Goal: Use online tool/utility: Utilize a website feature to perform a specific function

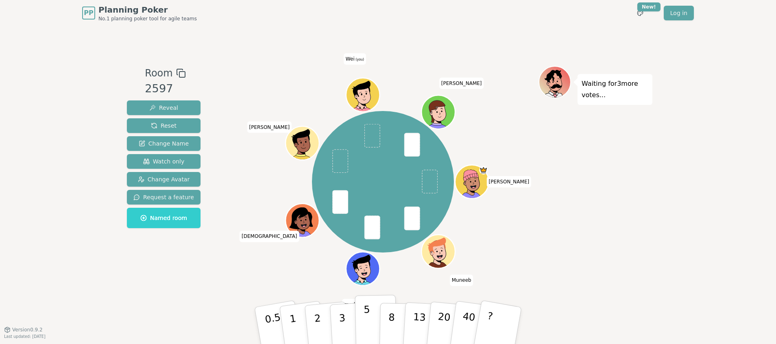
click at [365, 323] on p "5" at bounding box center [367, 326] width 7 height 44
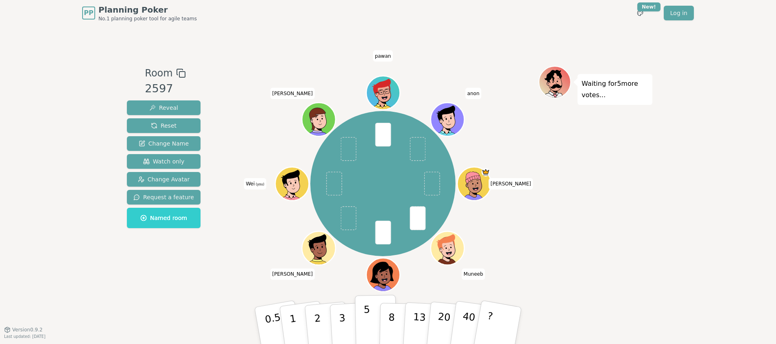
click at [365, 318] on p "5" at bounding box center [367, 326] width 7 height 44
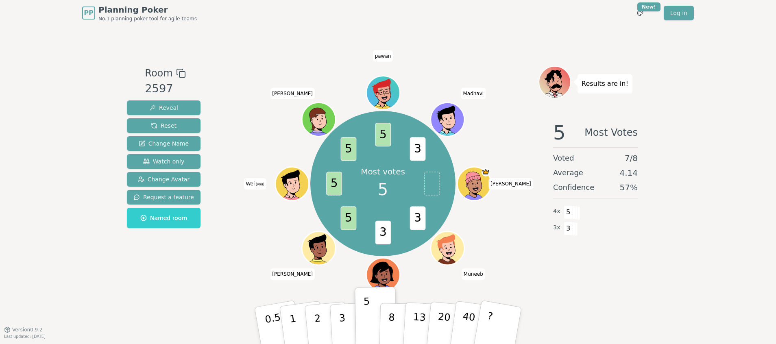
click at [611, 276] on div "5 Most Votes Voted 7 / 8 Average 4.14 Confidence 57 % 4 x 5 3 x 3" at bounding box center [595, 196] width 114 height 163
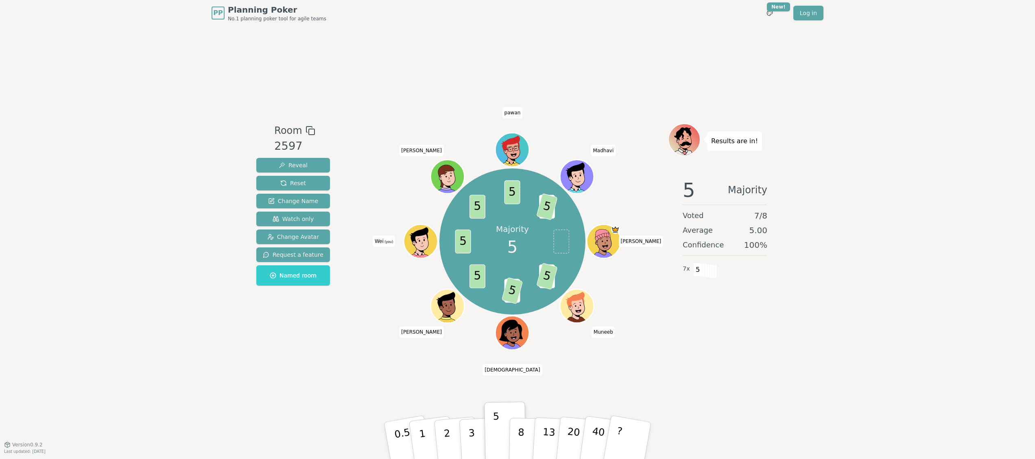
click at [676, 344] on div "Room 2597 Reveal Reset Change Name Watch only Change Avatar Request a feature N…" at bounding box center [517, 235] width 529 height 418
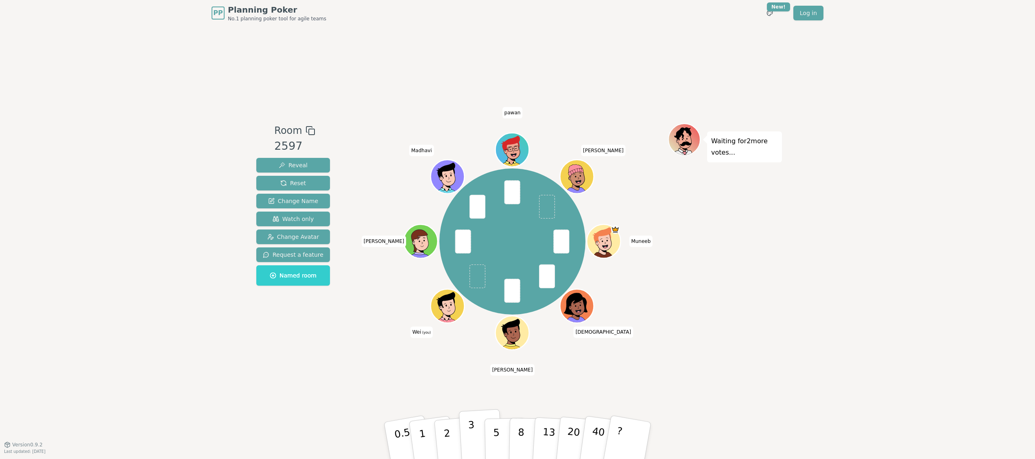
click at [471, 344] on p "3" at bounding box center [472, 441] width 9 height 44
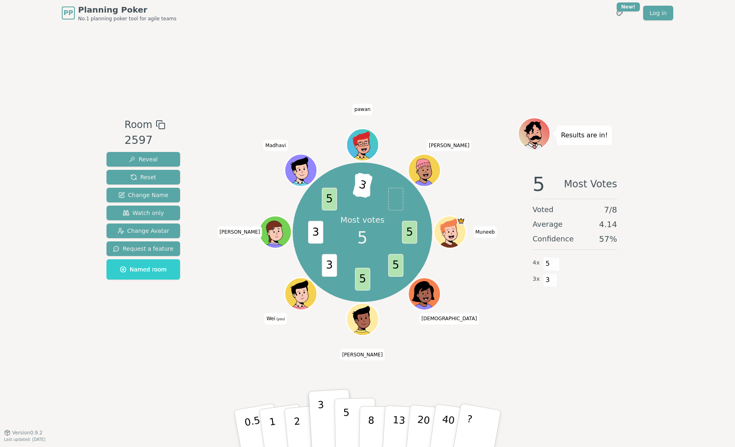
click at [346, 344] on p "5" at bounding box center [346, 429] width 7 height 44
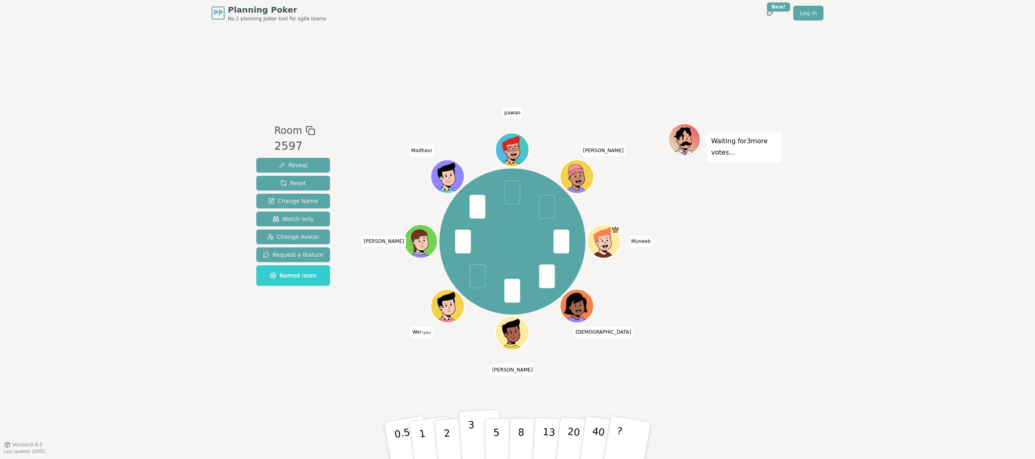
click at [471, 344] on p "3" at bounding box center [472, 441] width 9 height 44
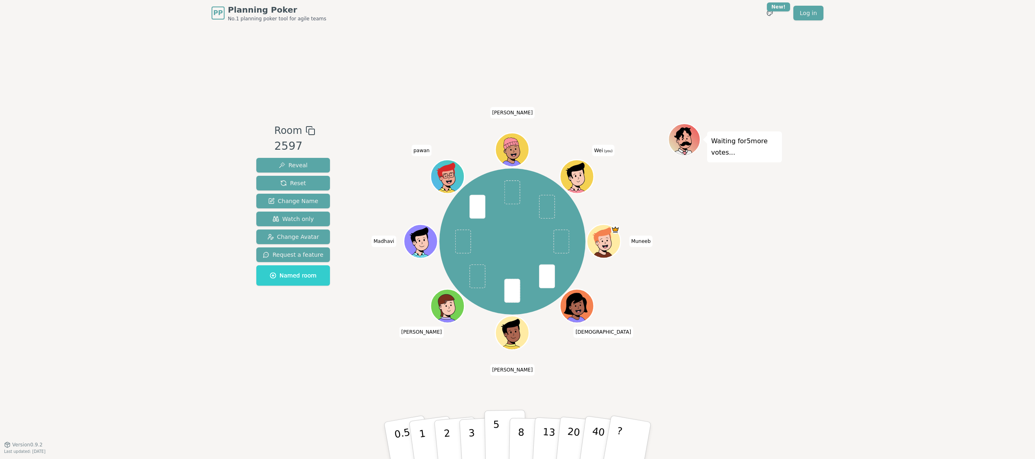
click at [491, 433] on button "5" at bounding box center [505, 441] width 42 height 62
click at [979, 211] on div "PP Planning Poker No.1 planning poker tool for agile teams Toggle theme New! Lo…" at bounding box center [517, 229] width 1035 height 459
